Goal: Information Seeking & Learning: Learn about a topic

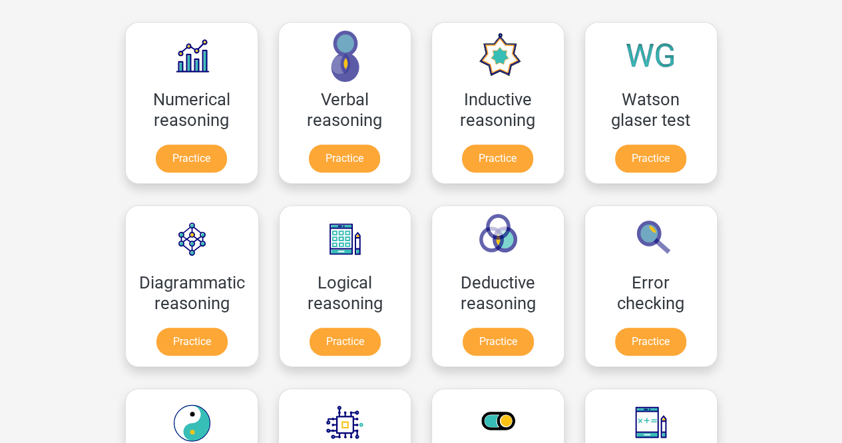
scroll to position [202, 0]
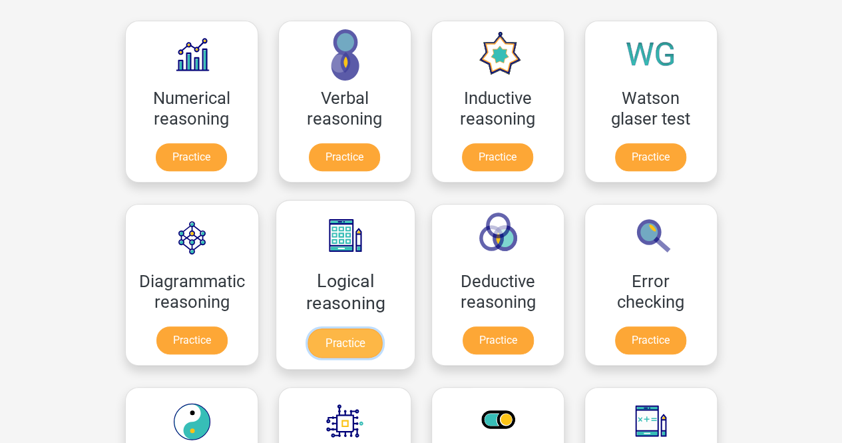
click at [342, 342] on link "Practice" at bounding box center [345, 342] width 75 height 29
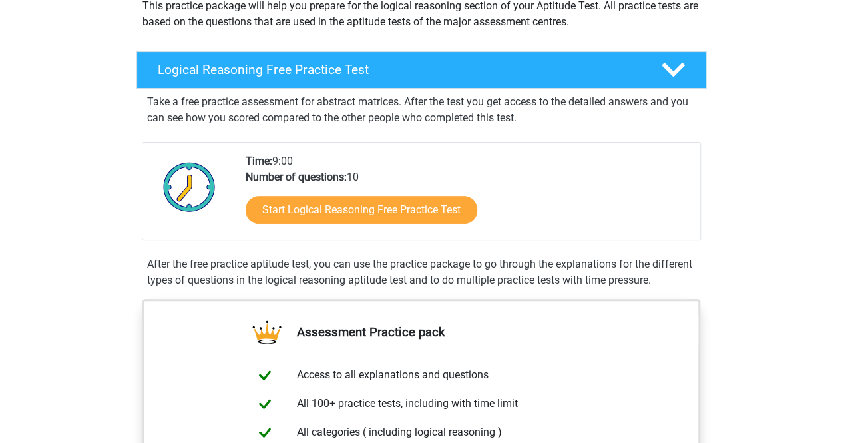
scroll to position [173, 0]
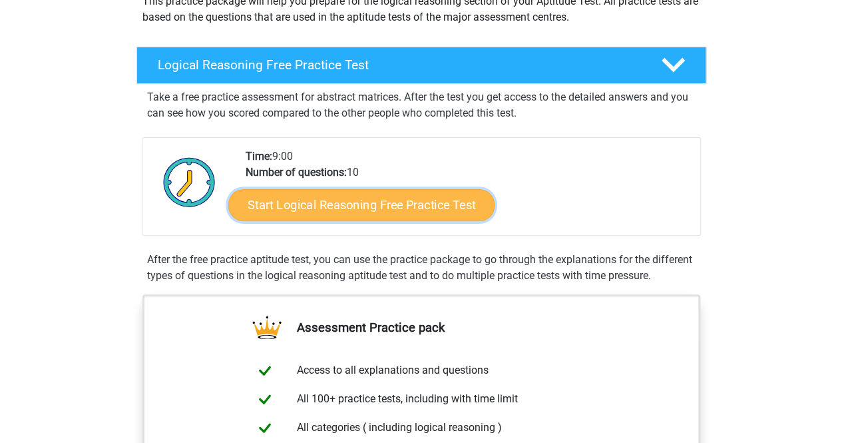
click at [371, 207] on link "Start Logical Reasoning Free Practice Test" at bounding box center [361, 204] width 266 height 32
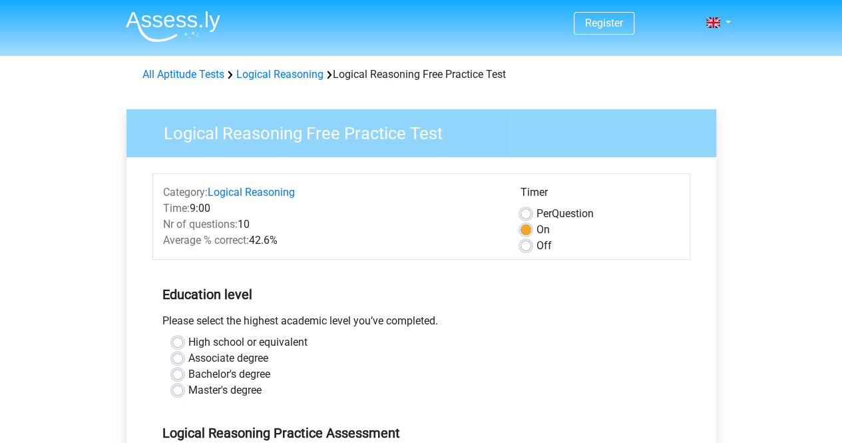
click at [537, 245] on label "Off" at bounding box center [544, 246] width 15 height 16
click at [531, 245] on input "Off" at bounding box center [526, 244] width 11 height 13
radio input "true"
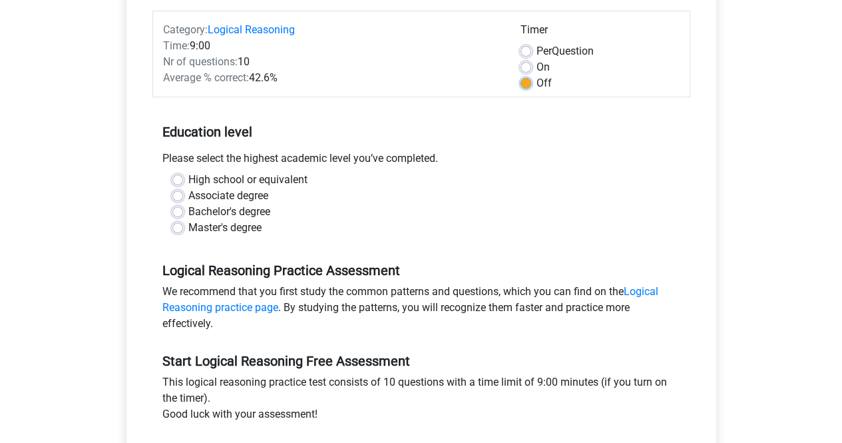
scroll to position [166, 0]
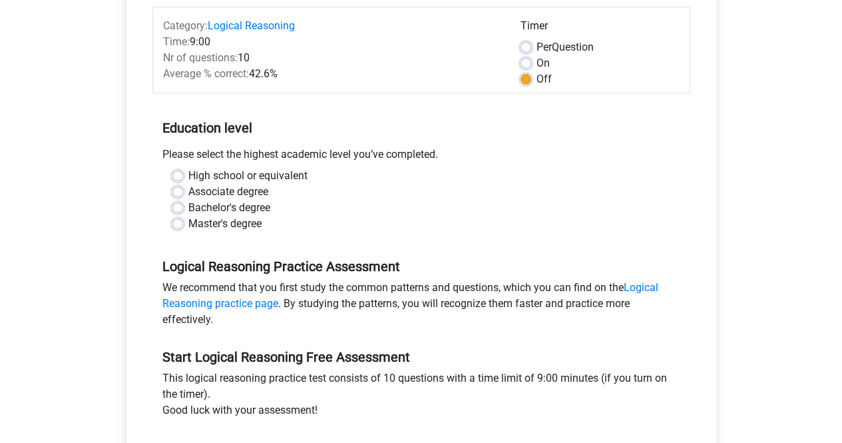
click at [184, 206] on div "Bachelor's degree" at bounding box center [421, 208] width 498 height 16
click at [188, 208] on label "Bachelor's degree" at bounding box center [229, 208] width 82 height 16
click at [174, 208] on input "Bachelor's degree" at bounding box center [177, 206] width 11 height 13
radio input "true"
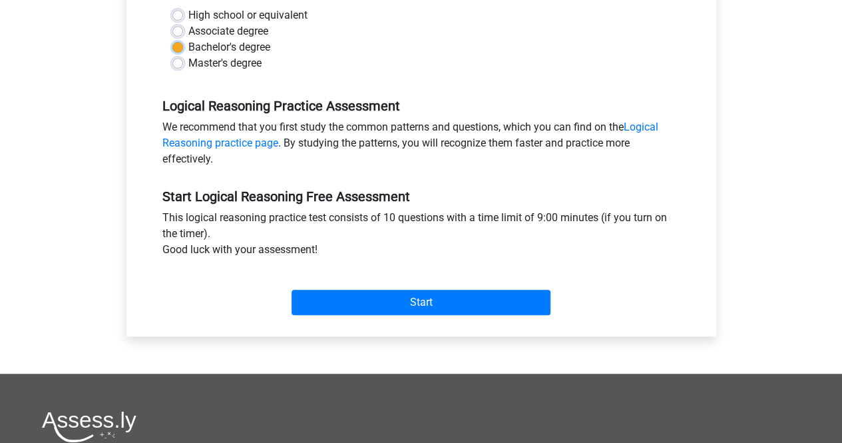
scroll to position [328, 0]
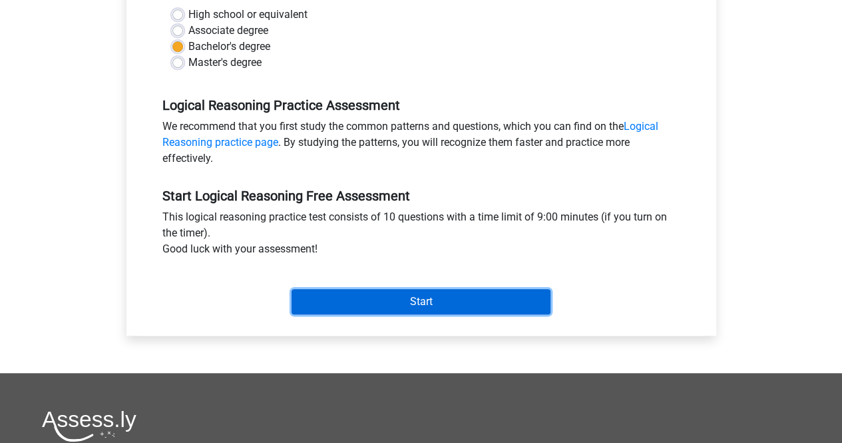
click at [392, 303] on input "Start" at bounding box center [421, 301] width 259 height 25
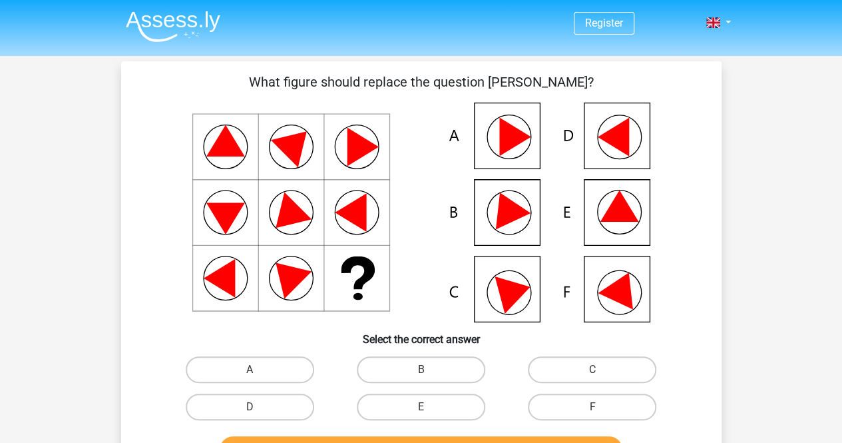
scroll to position [71, 0]
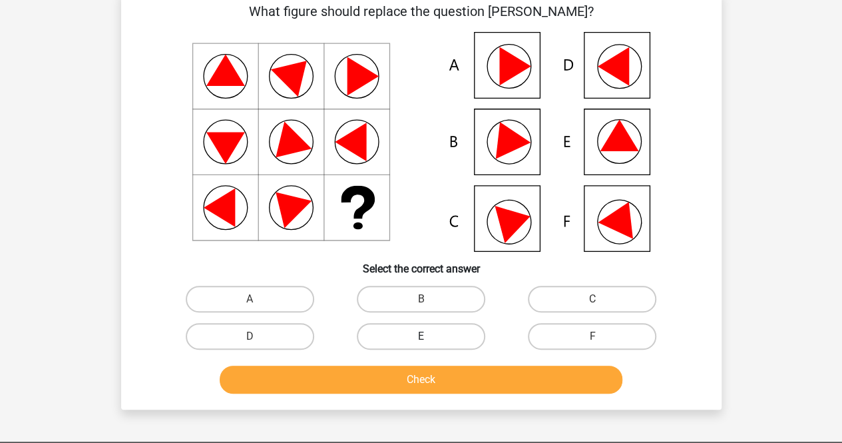
click at [435, 343] on label "E" at bounding box center [421, 336] width 128 height 27
click at [429, 343] on input "E" at bounding box center [425, 340] width 9 height 9
radio input "true"
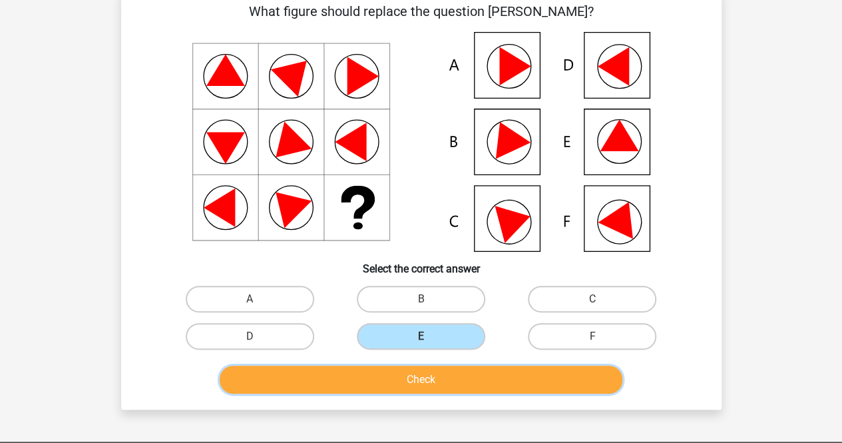
click at [426, 382] on button "Check" at bounding box center [421, 379] width 403 height 28
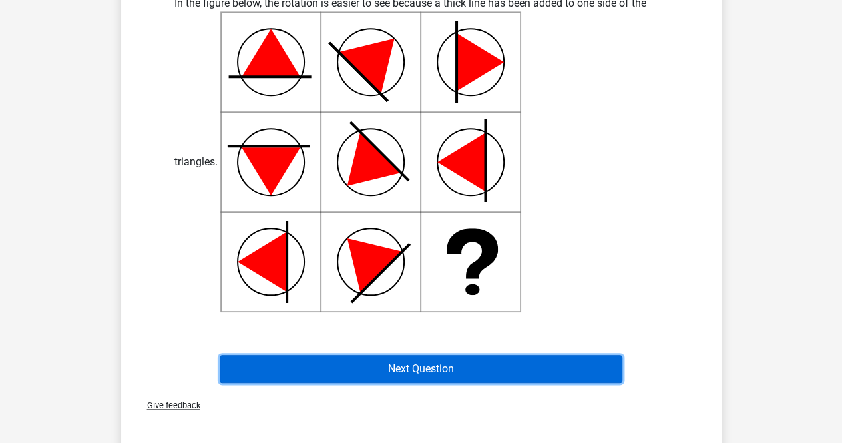
click at [417, 375] on button "Next Question" at bounding box center [421, 369] width 403 height 28
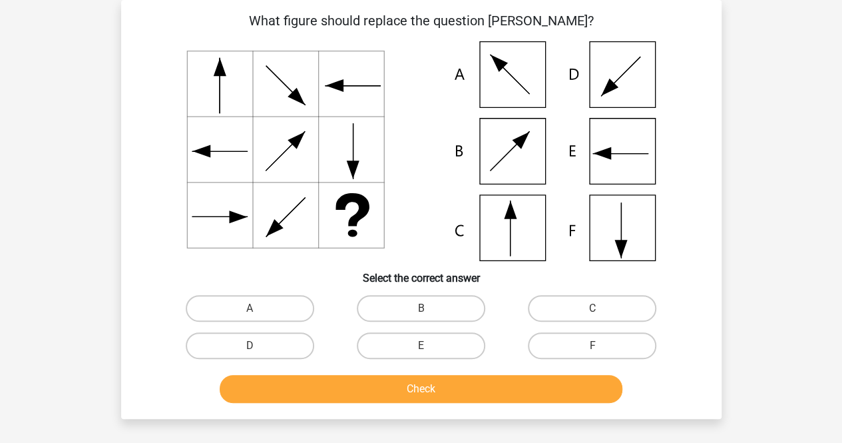
scroll to position [61, 0]
click at [568, 304] on label "C" at bounding box center [592, 308] width 128 height 27
click at [592, 308] on input "C" at bounding box center [596, 312] width 9 height 9
radio input "true"
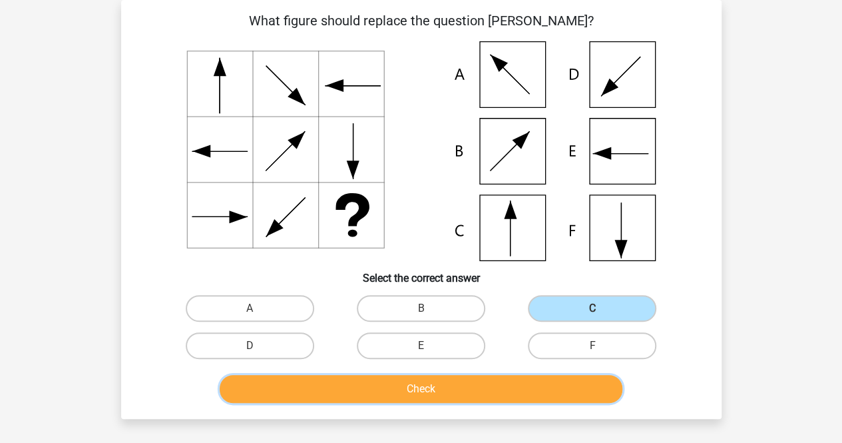
click at [418, 389] on button "Check" at bounding box center [421, 389] width 403 height 28
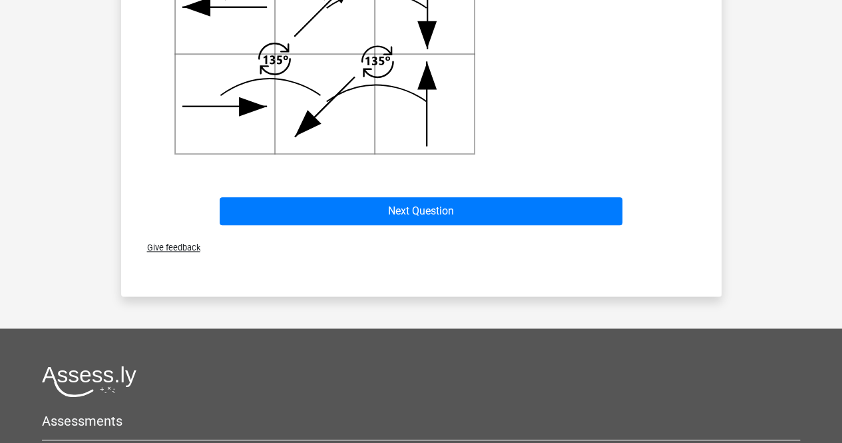
scroll to position [658, 0]
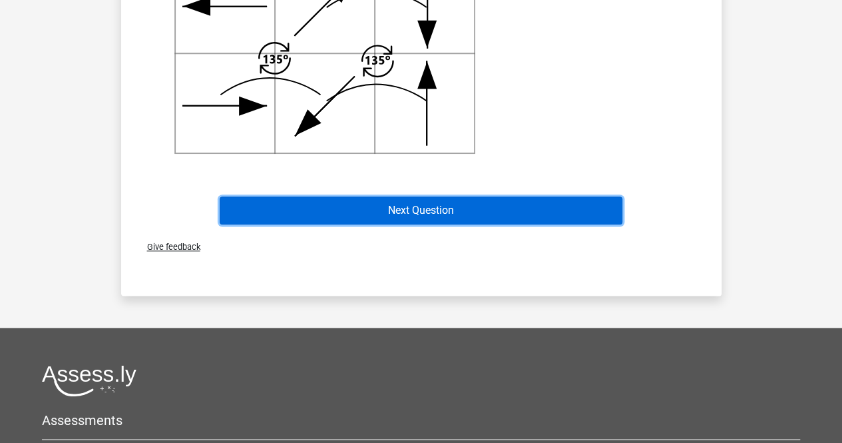
click at [407, 215] on button "Next Question" at bounding box center [421, 210] width 403 height 28
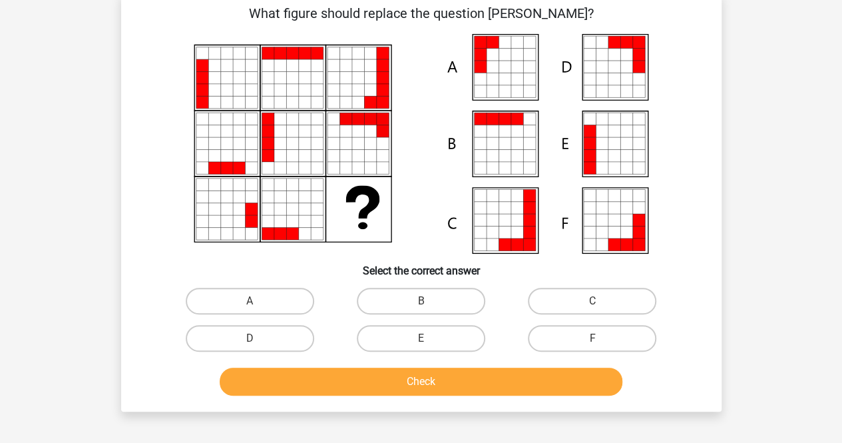
scroll to position [61, 0]
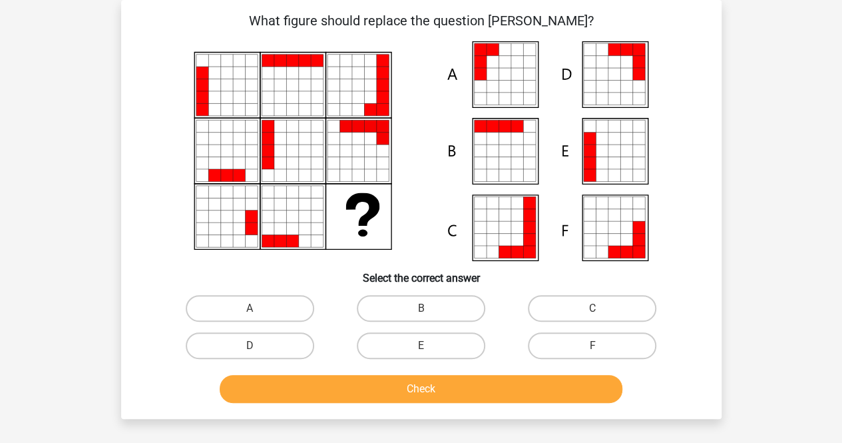
click at [232, 294] on div "A" at bounding box center [249, 308] width 171 height 37
click at [237, 310] on label "A" at bounding box center [250, 308] width 128 height 27
click at [250, 310] on input "A" at bounding box center [254, 312] width 9 height 9
radio input "true"
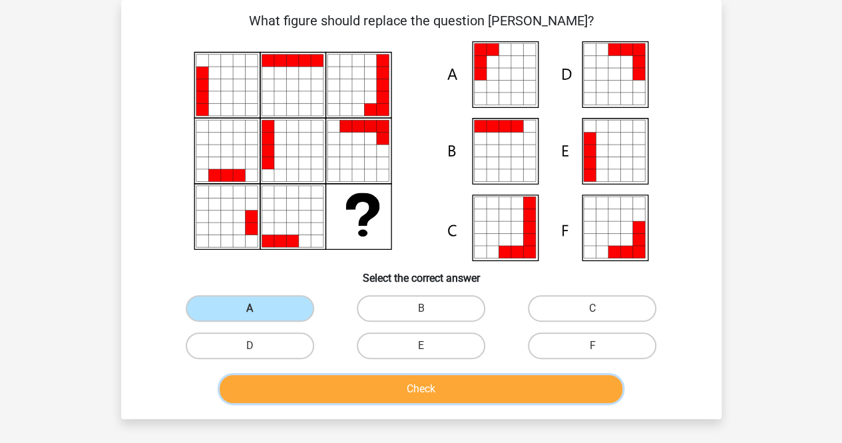
click at [310, 381] on button "Check" at bounding box center [421, 389] width 403 height 28
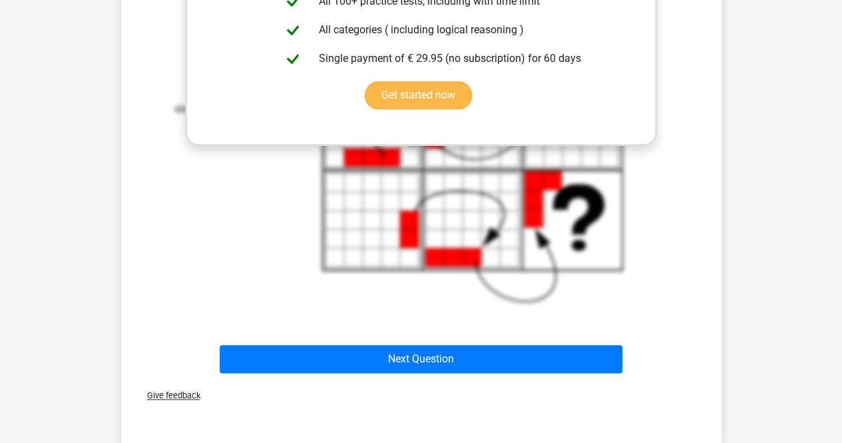
scroll to position [652, 0]
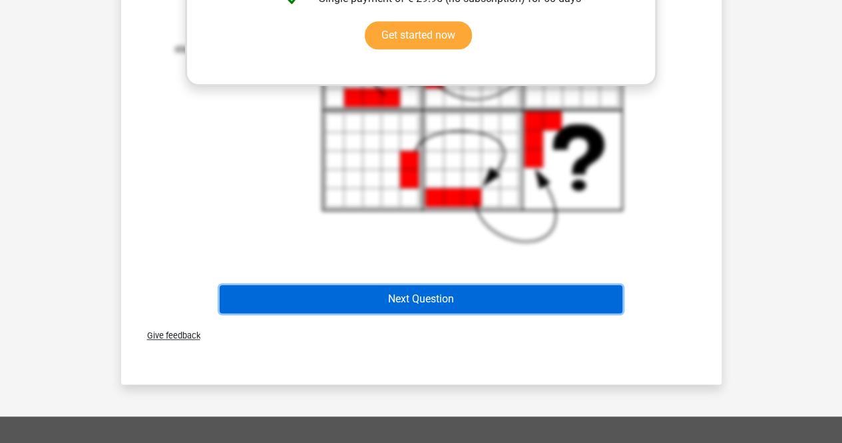
click at [401, 304] on button "Next Question" at bounding box center [421, 299] width 403 height 28
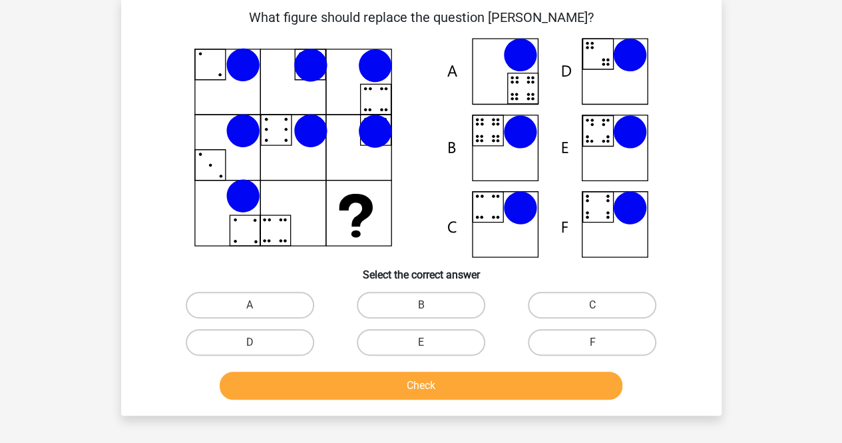
scroll to position [61, 0]
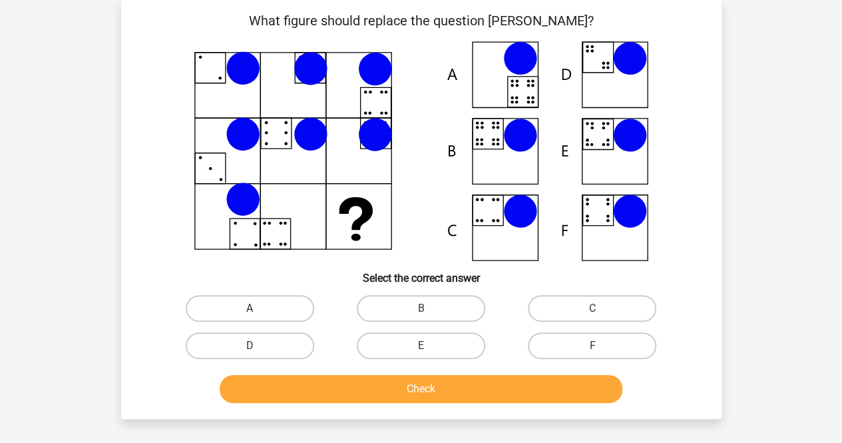
click at [244, 314] on label "A" at bounding box center [250, 308] width 128 height 27
click at [250, 314] on input "A" at bounding box center [254, 312] width 9 height 9
radio input "true"
click at [373, 320] on label "B" at bounding box center [421, 308] width 128 height 27
click at [421, 317] on input "B" at bounding box center [425, 312] width 9 height 9
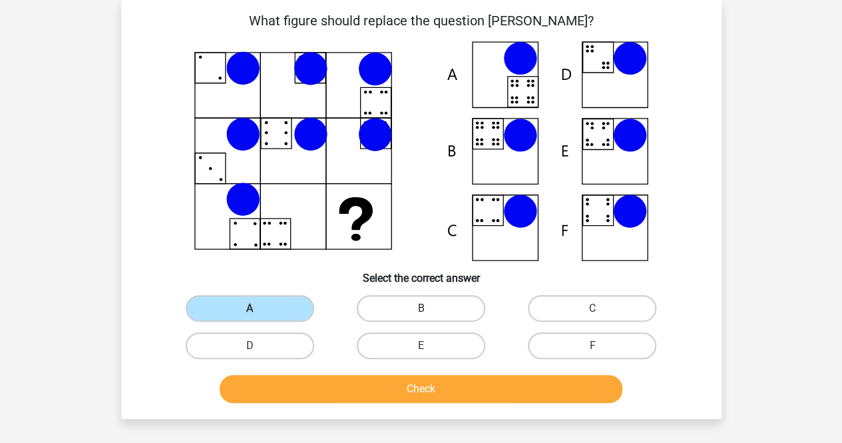
radio input "true"
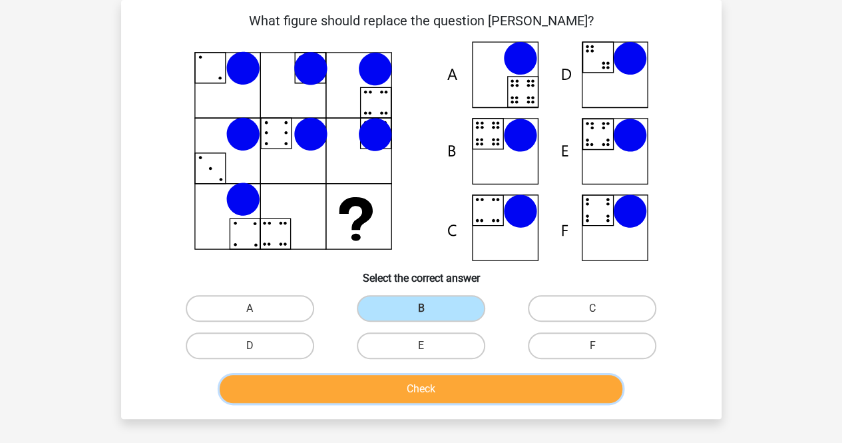
click at [373, 387] on button "Check" at bounding box center [421, 389] width 403 height 28
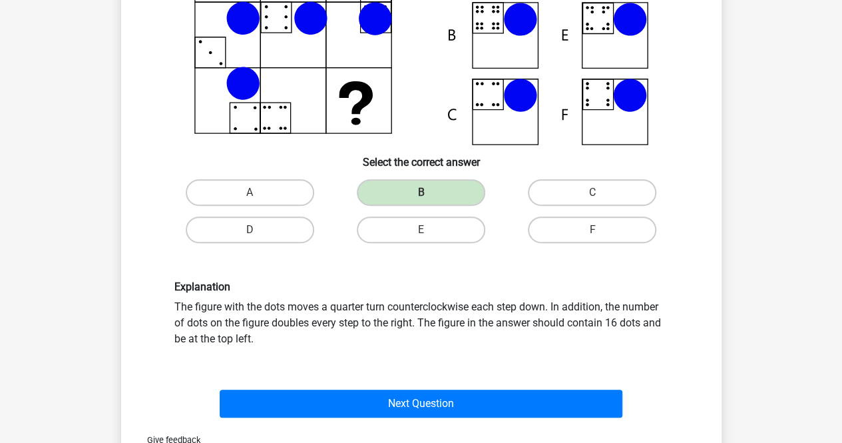
scroll to position [173, 0]
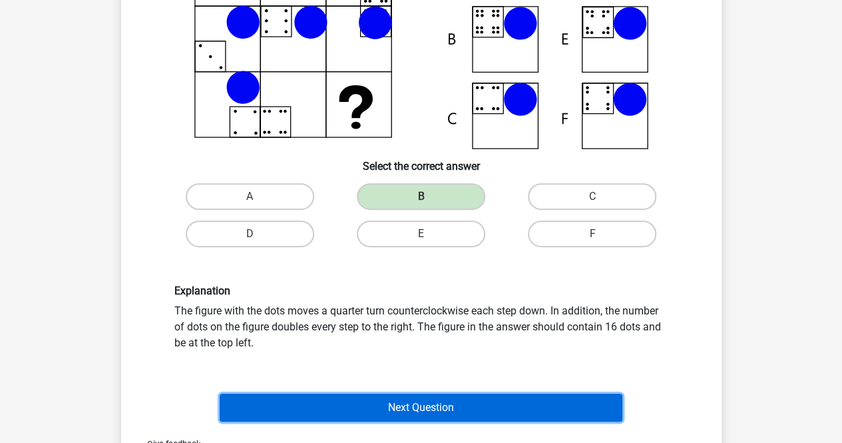
click at [374, 400] on button "Next Question" at bounding box center [421, 407] width 403 height 28
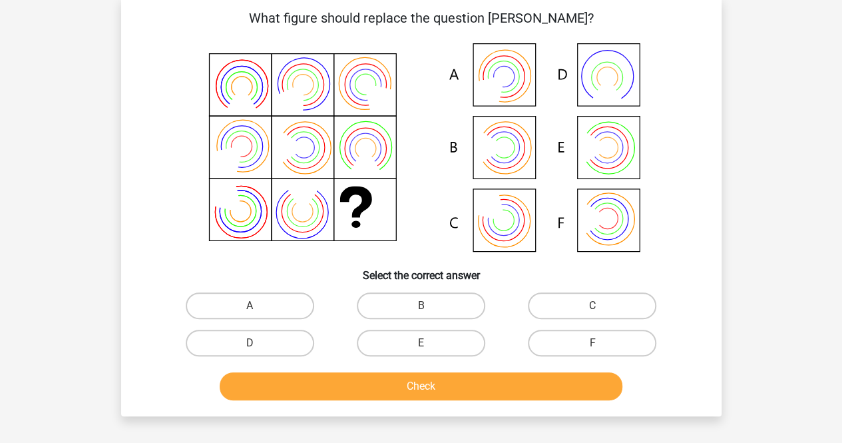
scroll to position [65, 0]
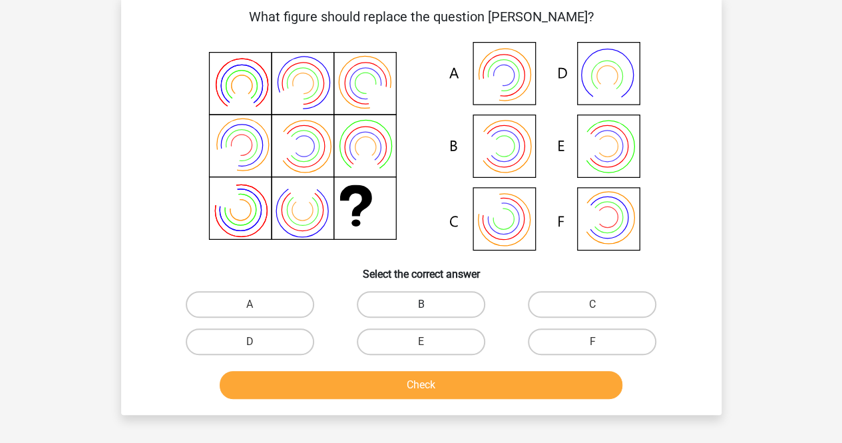
click at [399, 304] on label "B" at bounding box center [421, 304] width 128 height 27
click at [421, 304] on input "B" at bounding box center [425, 308] width 9 height 9
radio input "true"
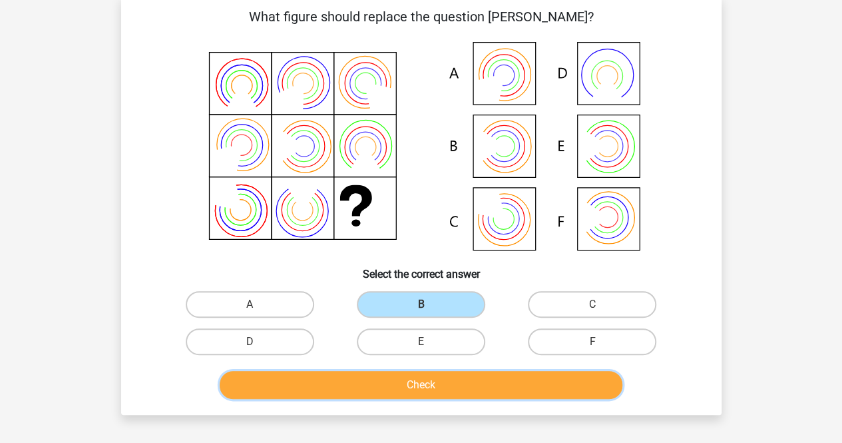
click at [395, 385] on button "Check" at bounding box center [421, 385] width 403 height 28
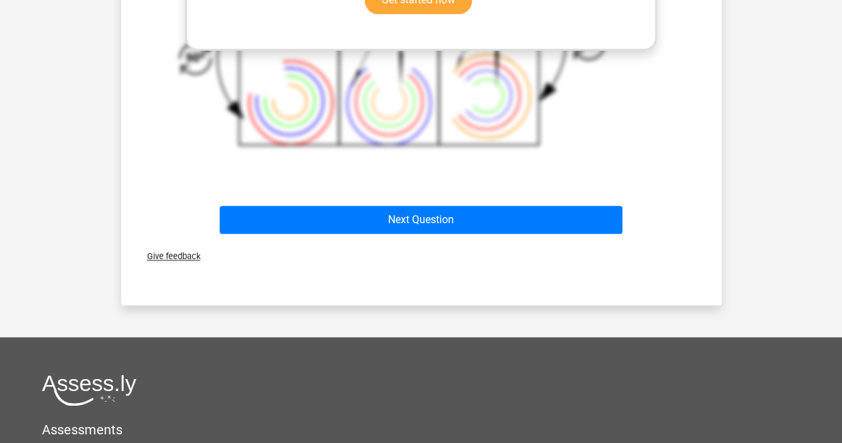
scroll to position [690, 0]
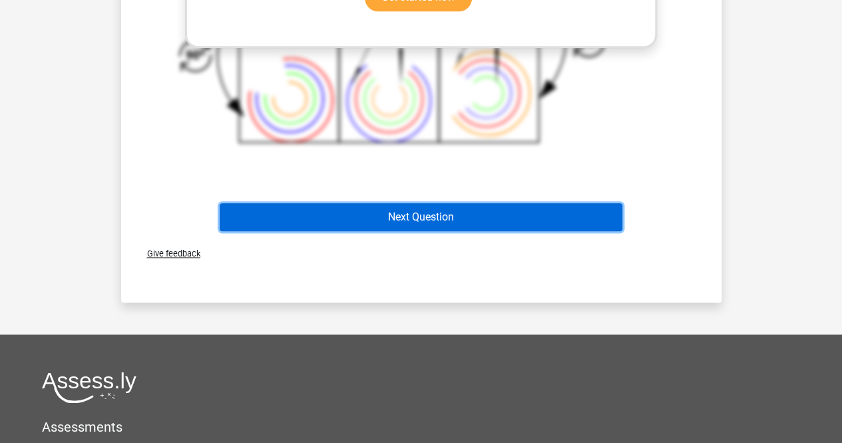
click at [382, 212] on button "Next Question" at bounding box center [421, 217] width 403 height 28
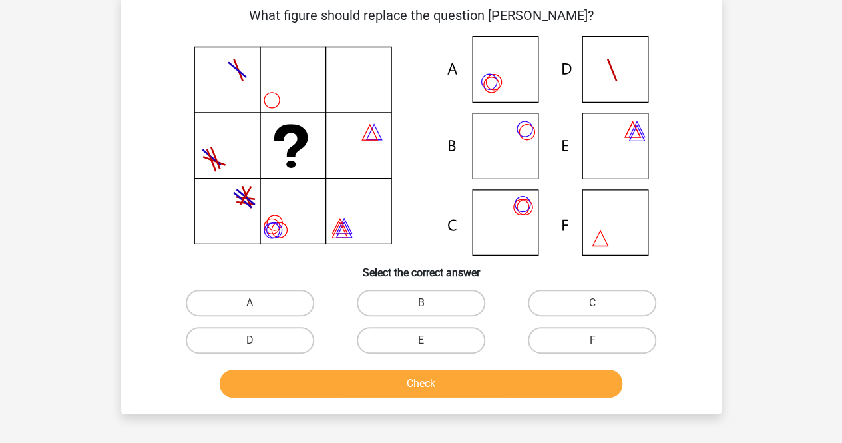
scroll to position [61, 0]
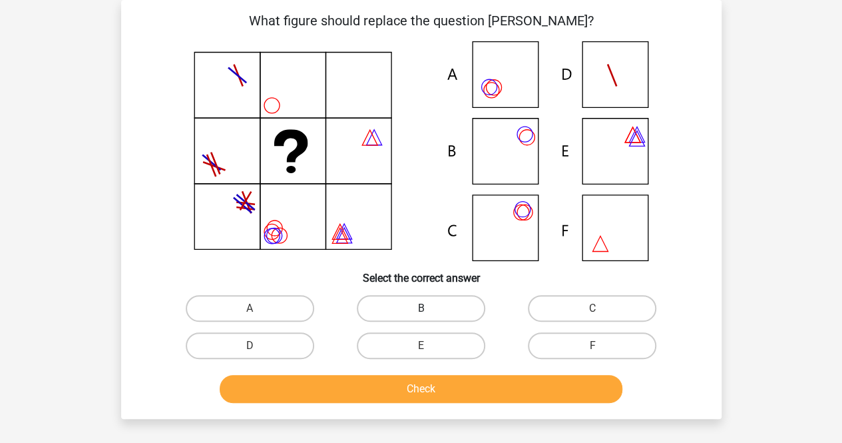
click at [409, 304] on label "B" at bounding box center [421, 308] width 128 height 27
click at [421, 308] on input "B" at bounding box center [425, 312] width 9 height 9
radio input "true"
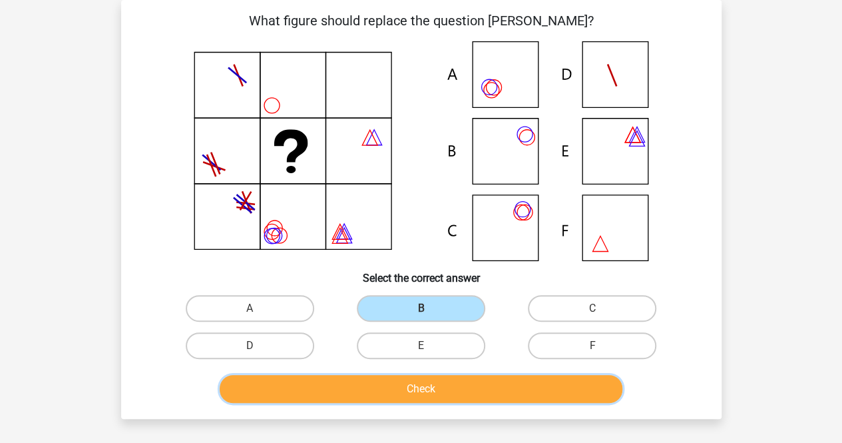
click at [332, 383] on button "Check" at bounding box center [421, 389] width 403 height 28
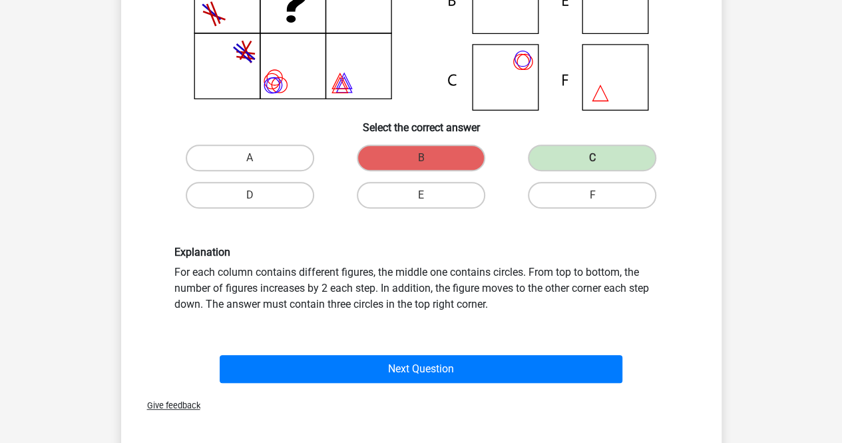
scroll to position [212, 0]
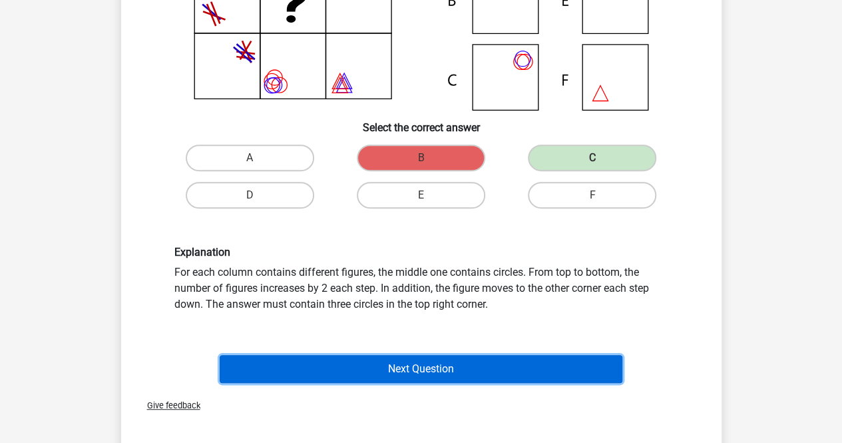
click at [326, 371] on button "Next Question" at bounding box center [421, 369] width 403 height 28
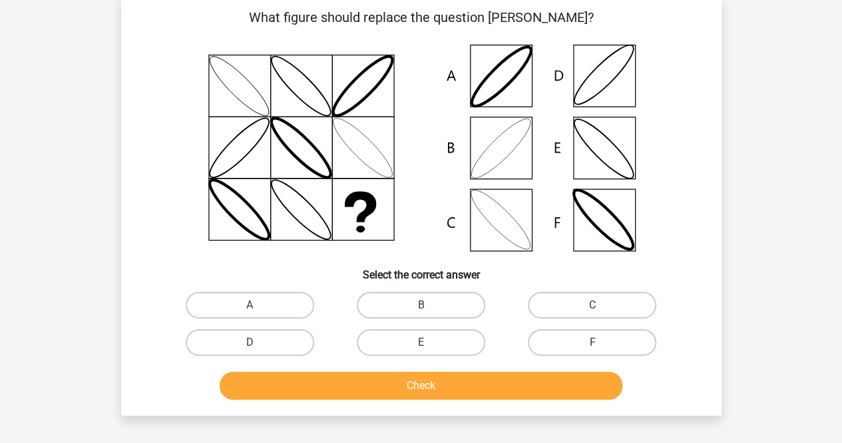
scroll to position [61, 0]
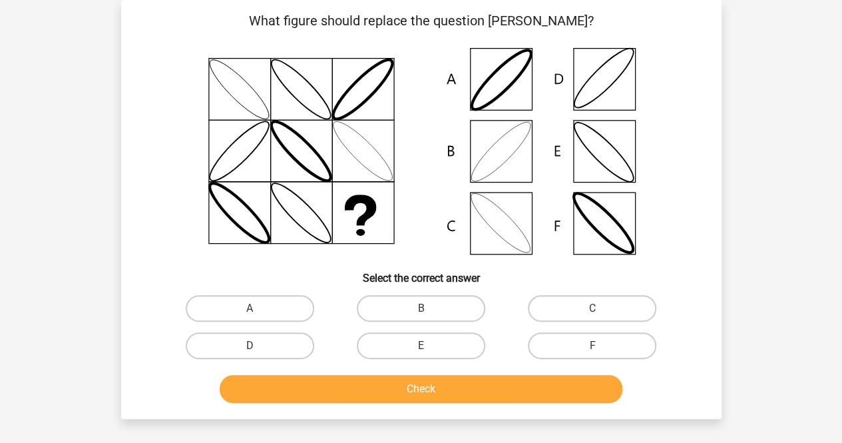
click at [427, 312] on input "B" at bounding box center [425, 312] width 9 height 9
radio input "true"
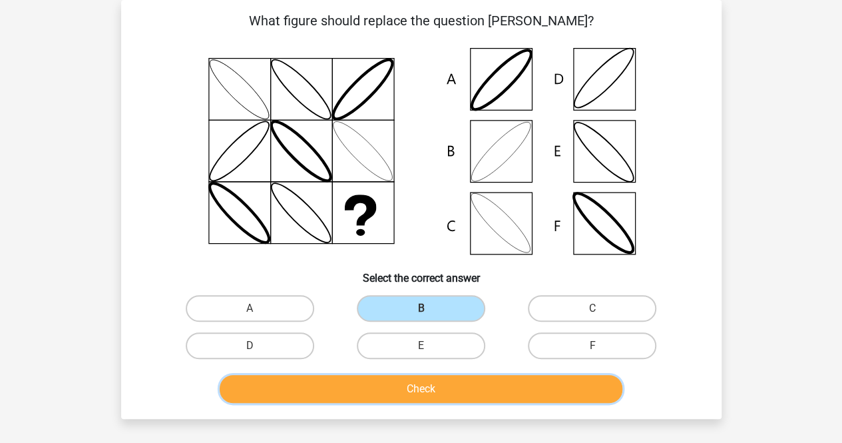
click at [445, 394] on button "Check" at bounding box center [421, 389] width 403 height 28
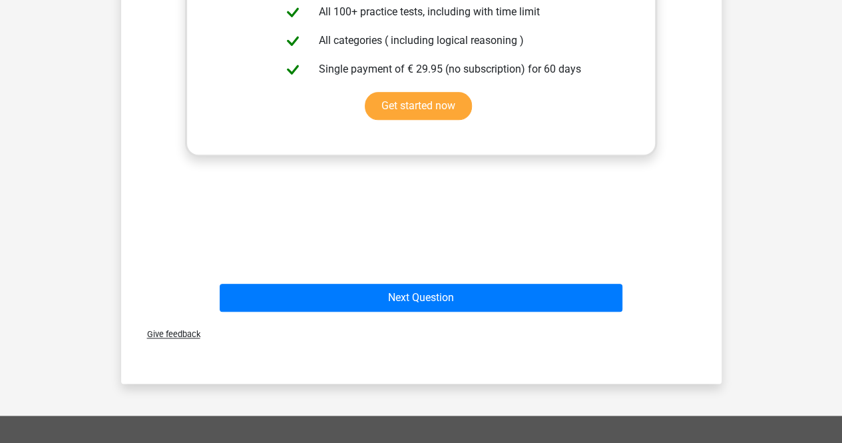
scroll to position [675, 0]
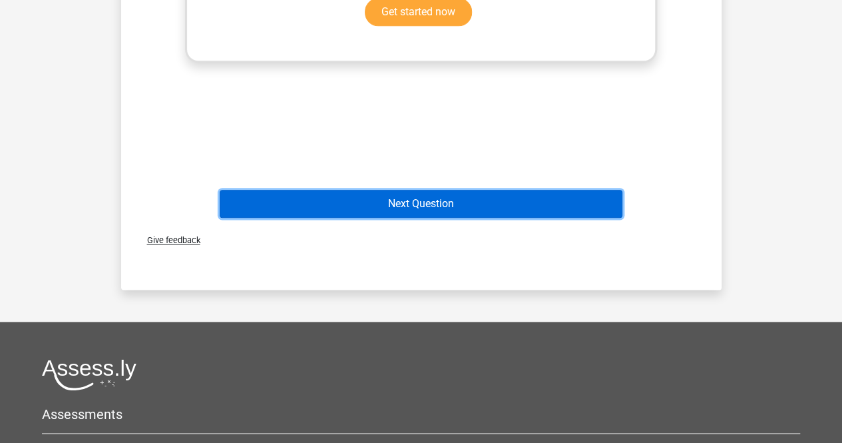
click at [403, 202] on button "Next Question" at bounding box center [421, 204] width 403 height 28
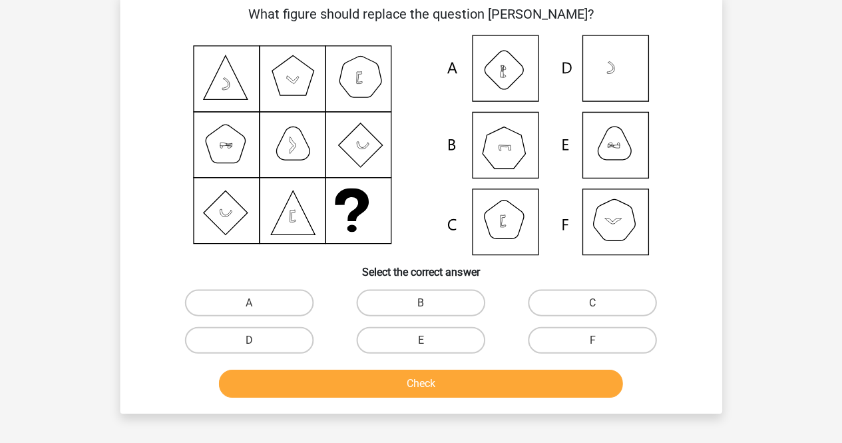
scroll to position [67, 0]
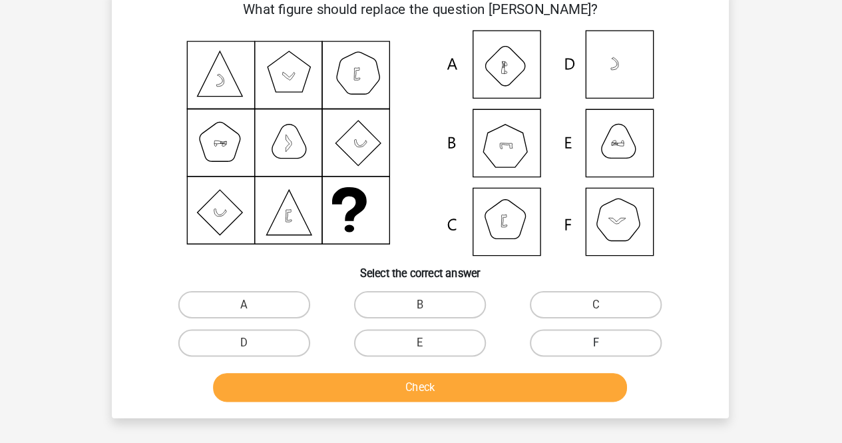
click at [610, 340] on label "F" at bounding box center [592, 339] width 128 height 27
click at [601, 340] on input "F" at bounding box center [596, 344] width 9 height 9
radio input "true"
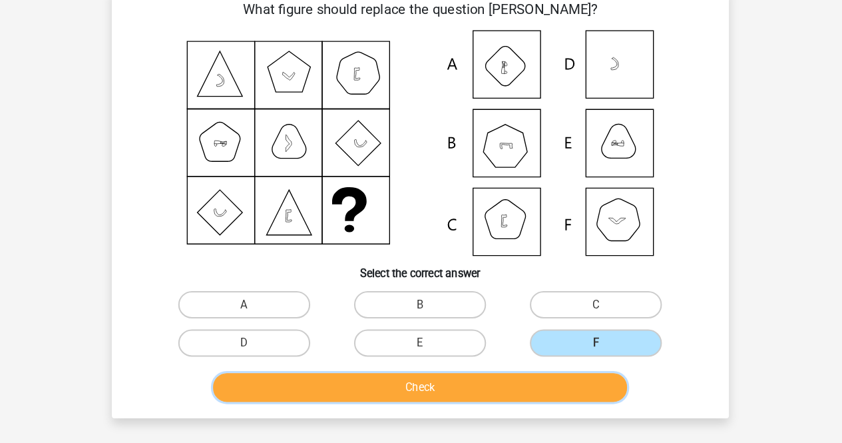
click at [422, 378] on button "Check" at bounding box center [421, 383] width 403 height 28
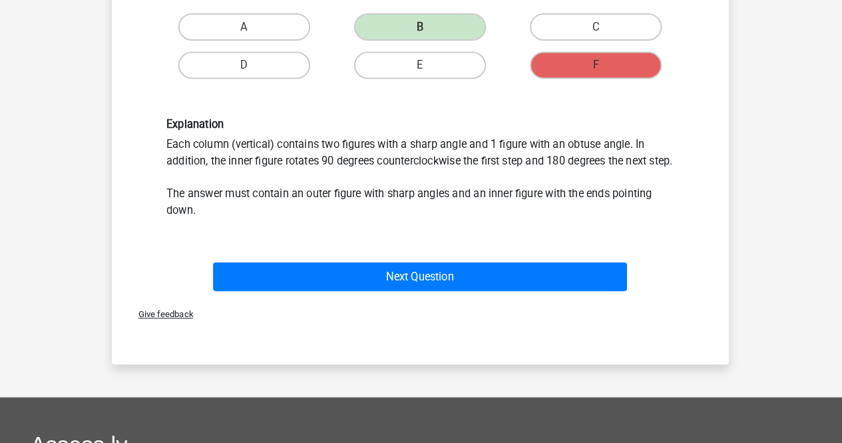
scroll to position [332, 0]
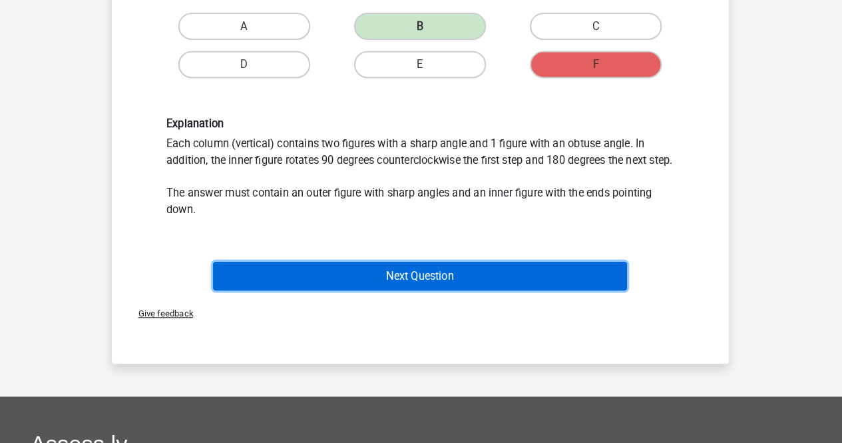
click at [310, 294] on button "Next Question" at bounding box center [421, 280] width 403 height 28
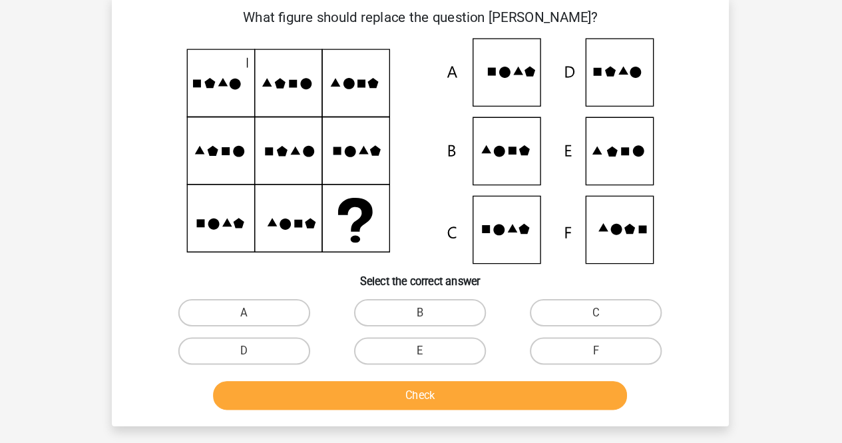
scroll to position [61, 0]
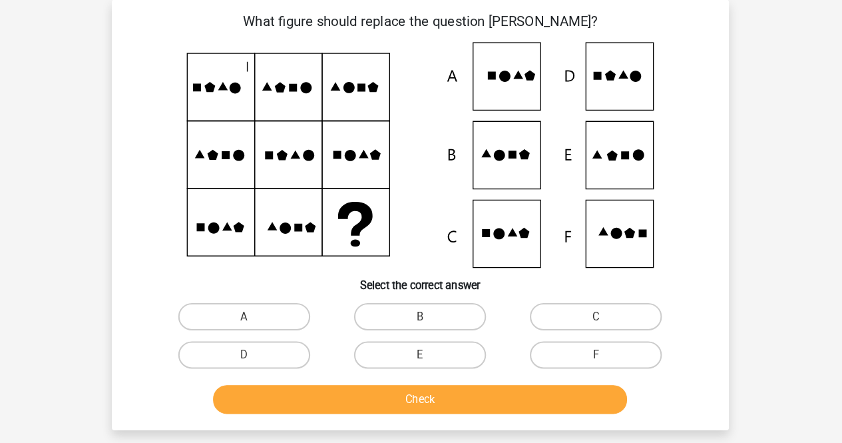
click at [392, 332] on div "E" at bounding box center [421, 345] width 171 height 37
click at [406, 344] on label "E" at bounding box center [421, 345] width 128 height 27
click at [421, 346] on input "E" at bounding box center [425, 350] width 9 height 9
radio input "true"
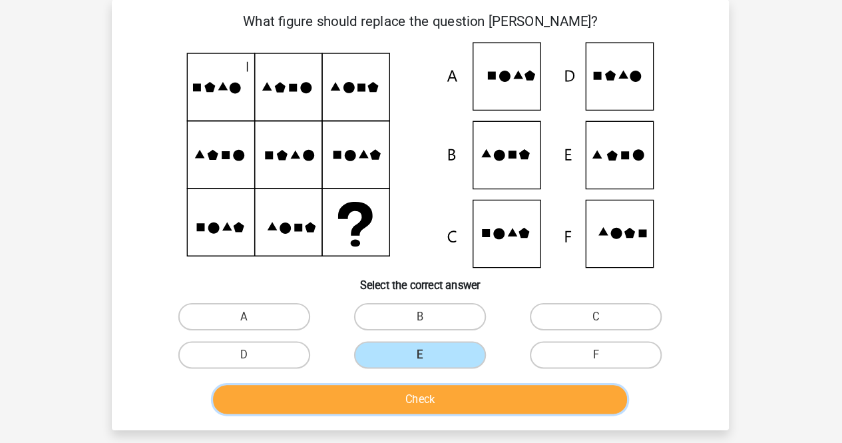
click at [396, 383] on button "Check" at bounding box center [421, 389] width 403 height 28
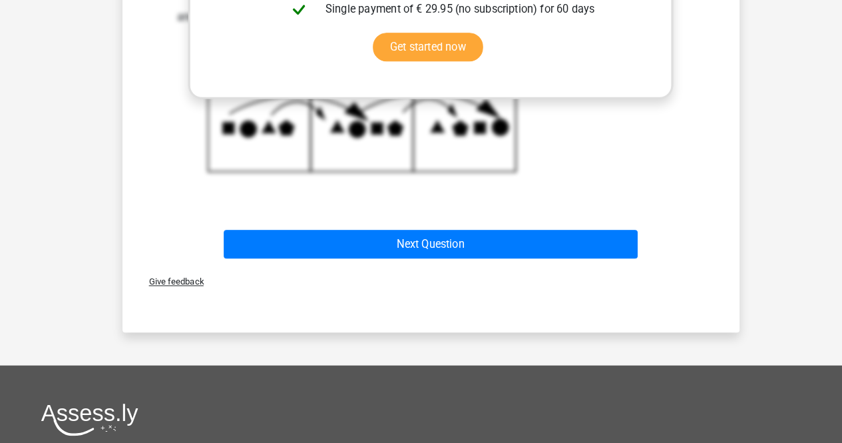
scroll to position [640, 0]
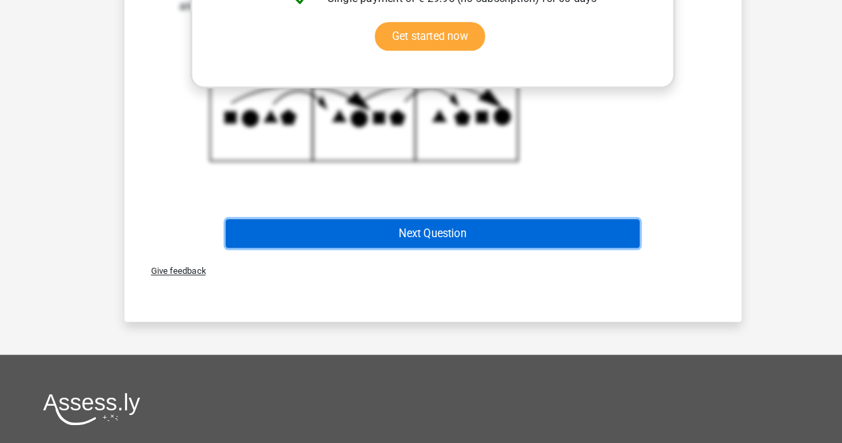
click at [361, 232] on button "Next Question" at bounding box center [421, 239] width 403 height 28
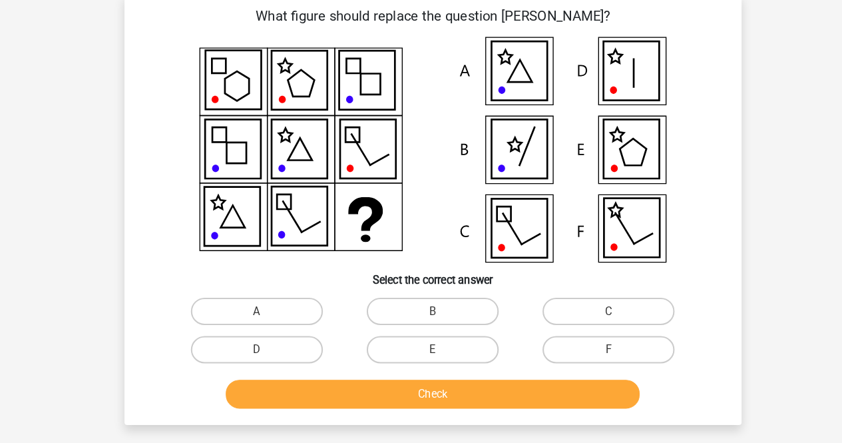
scroll to position [61, 0]
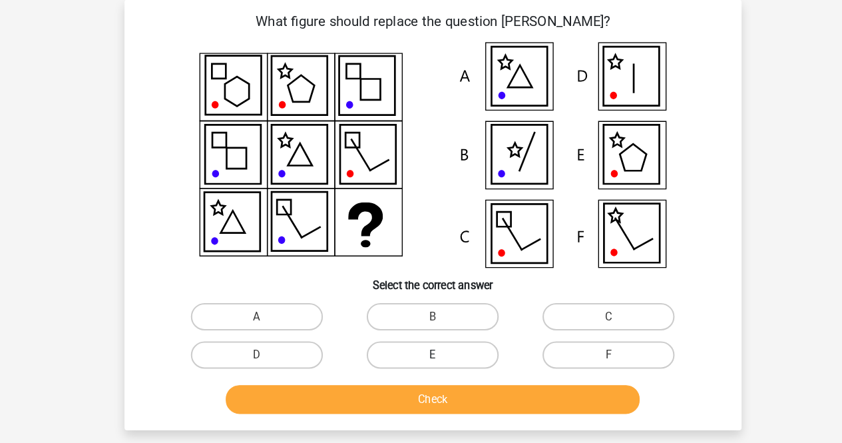
click at [397, 346] on label "E" at bounding box center [421, 345] width 128 height 27
click at [421, 346] on input "E" at bounding box center [425, 350] width 9 height 9
radio input "true"
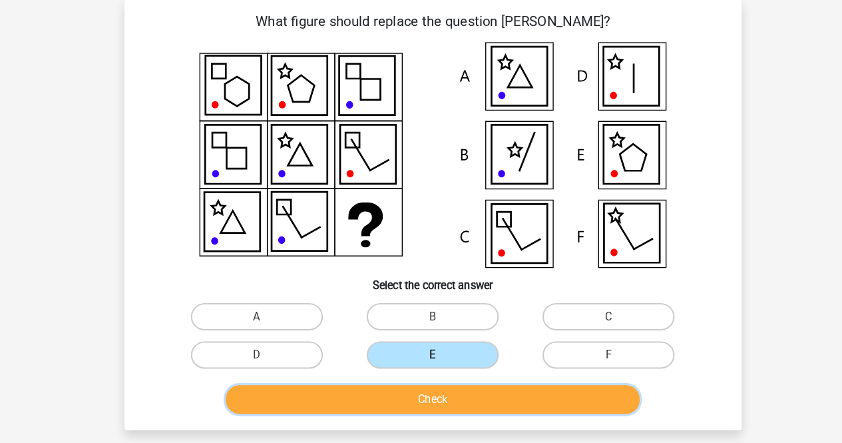
click at [389, 397] on button "Check" at bounding box center [421, 389] width 403 height 28
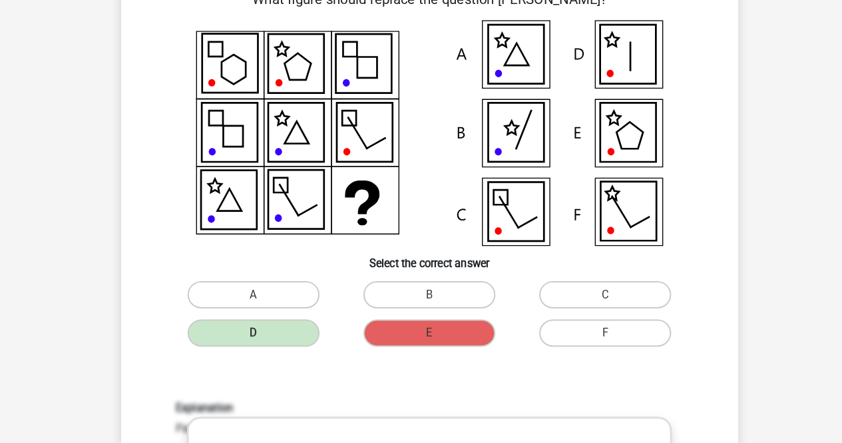
scroll to position [81, 0]
